Goal: Find specific page/section: Find specific page/section

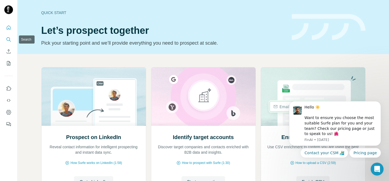
click at [10, 40] on icon "Search" at bounding box center [8, 39] width 5 height 5
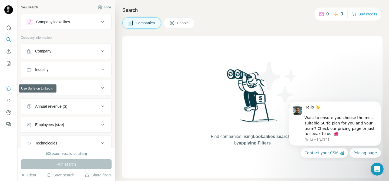
click at [11, 92] on button "Use Surfe on LinkedIn" at bounding box center [8, 89] width 9 height 10
